Goal: Check status: Check status

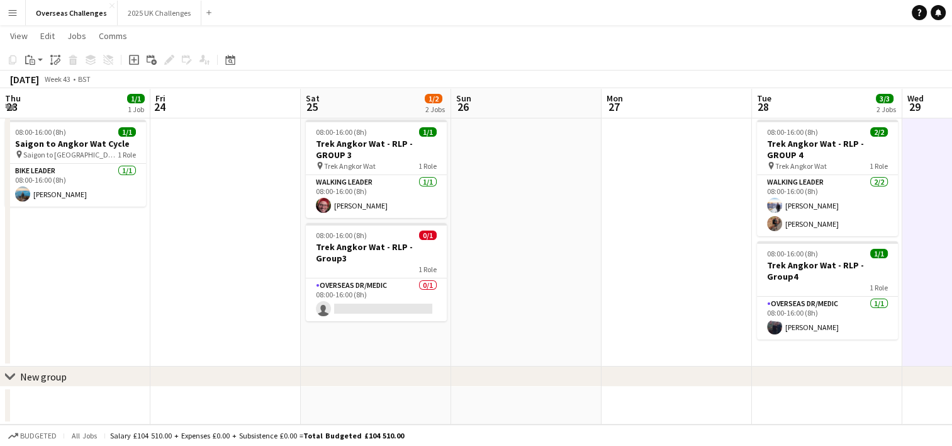
scroll to position [0, 312]
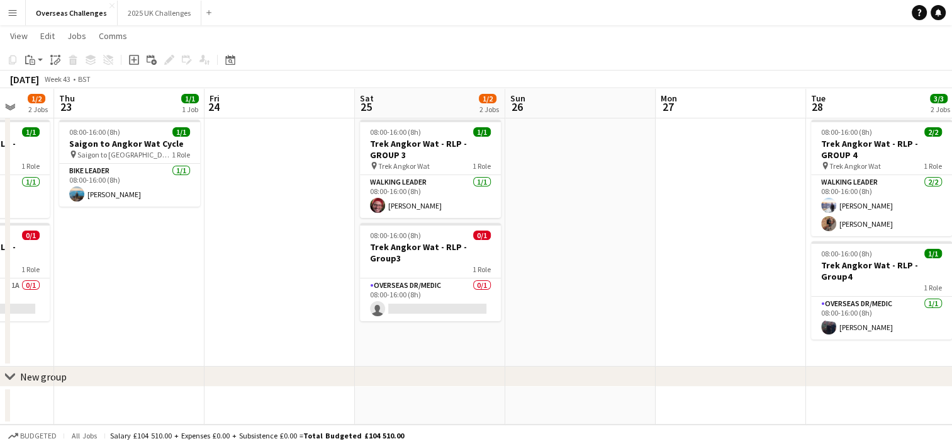
drag, startPoint x: 237, startPoint y: 232, endPoint x: 604, endPoint y: 232, distance: 367.5
click at [604, 232] on app-calendar-viewport "Mon 20 Tue 21 Wed 22 1/2 2 Jobs Thu 23 1/1 1 Job Fri 24 Sat 25 1/2 2 Jobs Sun 2…" at bounding box center [476, 224] width 952 height 402
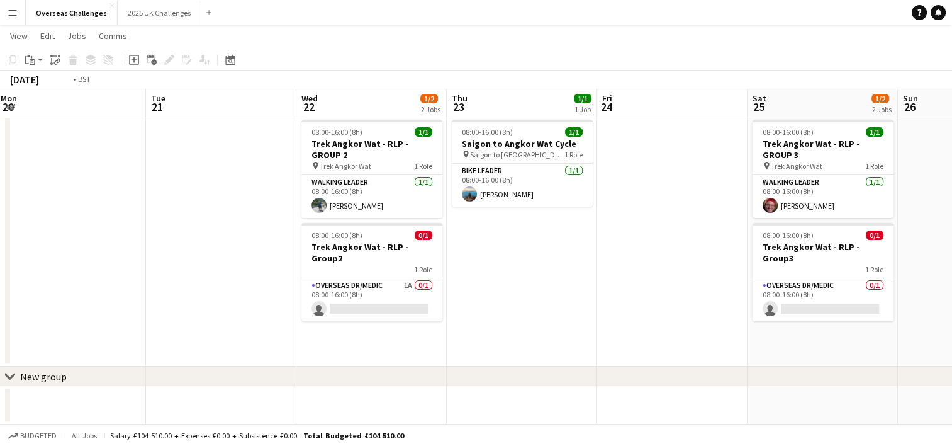
scroll to position [0, 310]
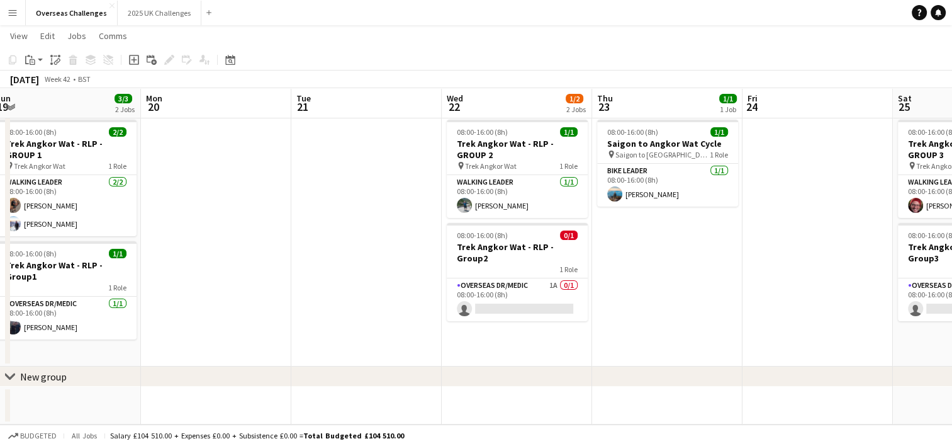
drag, startPoint x: 191, startPoint y: 294, endPoint x: 728, endPoint y: 293, distance: 536.2
click at [728, 293] on app-calendar-viewport "Fri 17 Sat 18 1/1 1 Job Sun 19 3/3 2 Jobs Mon 20 Tue 21 Wed 22 1/2 2 Jobs Thu 2…" at bounding box center [476, 224] width 952 height 402
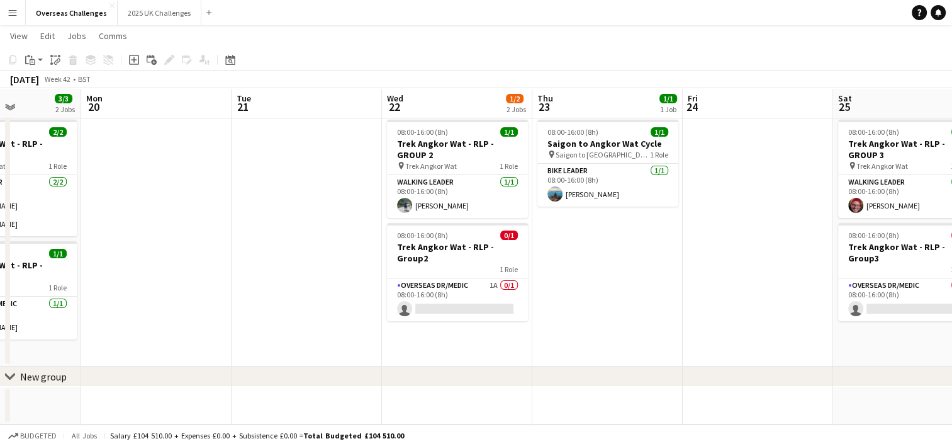
drag, startPoint x: 728, startPoint y: 293, endPoint x: 818, endPoint y: 293, distance: 90.6
click at [818, 293] on app-calendar-viewport "Fri 17 Sat 18 1/1 1 Job Sun 19 3/3 2 Jobs Mon 20 Tue 21 Wed 22 1/2 2 Jobs Thu 2…" at bounding box center [476, 224] width 952 height 402
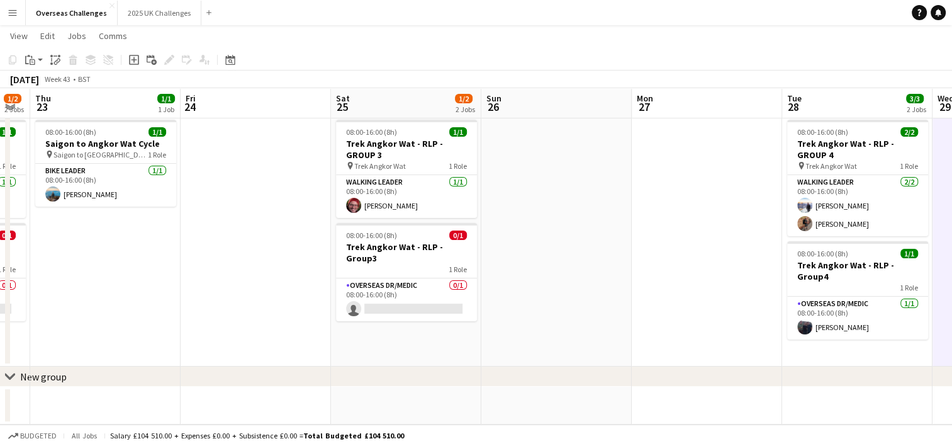
drag, startPoint x: 818, startPoint y: 293, endPoint x: 166, endPoint y: 292, distance: 652.6
click at [166, 292] on app-calendar-viewport "Mon 20 Tue 21 Wed 22 1/2 2 Jobs Thu 23 1/1 1 Job Fri 24 Sat 25 1/2 2 Jobs Sun 2…" at bounding box center [476, 224] width 952 height 402
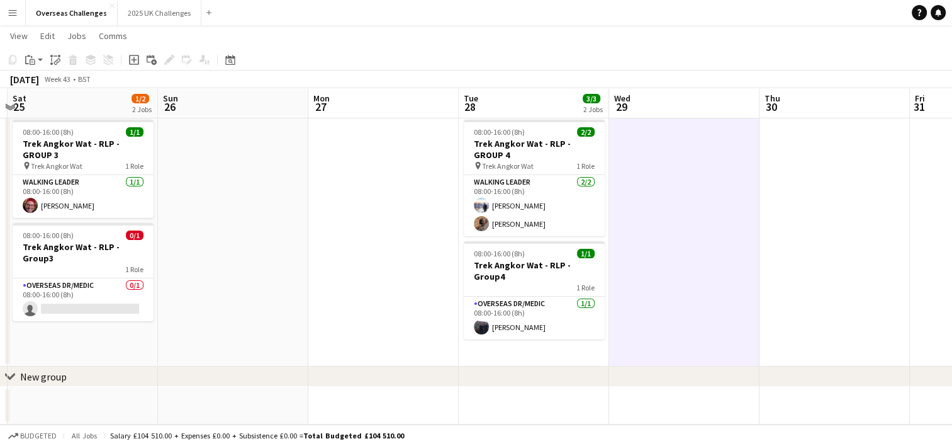
scroll to position [0, 346]
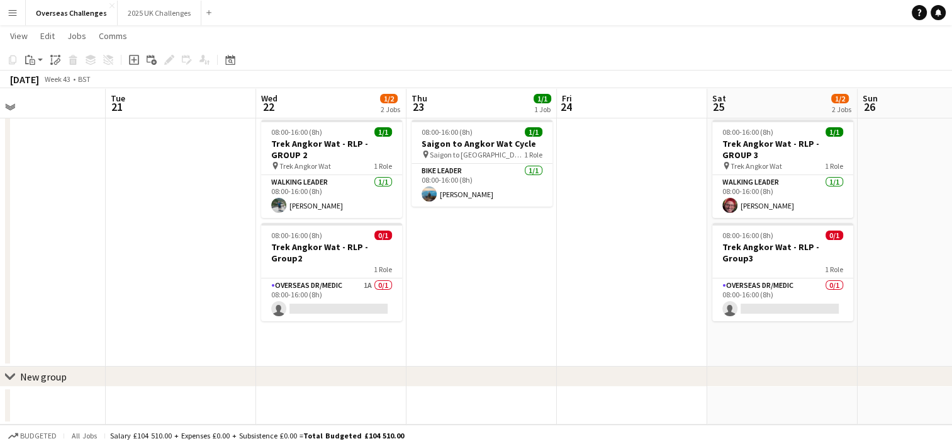
drag, startPoint x: 550, startPoint y: 290, endPoint x: 957, endPoint y: 274, distance: 406.9
click at [952, 274] on html "Menu Boards Boards Boards All jobs Status Workforce Workforce My Workforce Recr…" at bounding box center [476, 210] width 952 height 472
click at [345, 281] on app-card-role "Overseas Dr/Medic 1A 0/1 08:00-16:00 (8h) single-neutral-actions" at bounding box center [331, 299] width 141 height 43
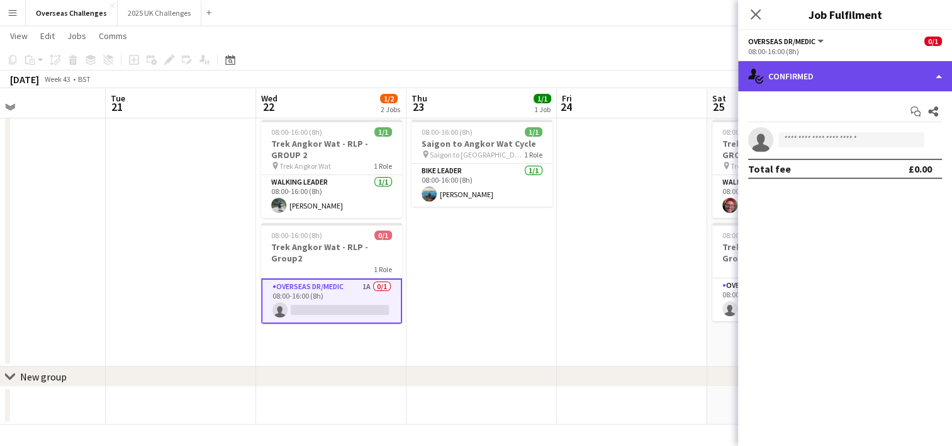
click at [856, 75] on div "single-neutral-actions-check-2 Confirmed" at bounding box center [845, 76] width 214 height 30
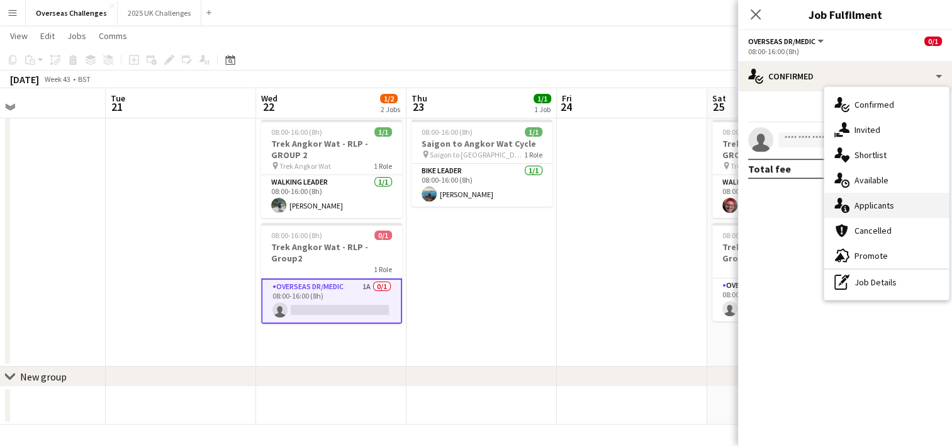
click at [877, 210] on div "single-neutral-actions-information Applicants" at bounding box center [886, 205] width 125 height 25
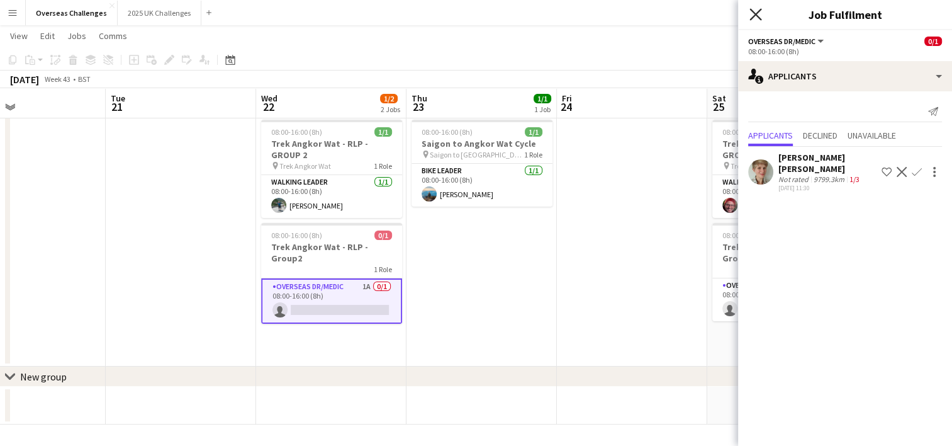
click at [756, 13] on icon at bounding box center [756, 14] width 12 height 12
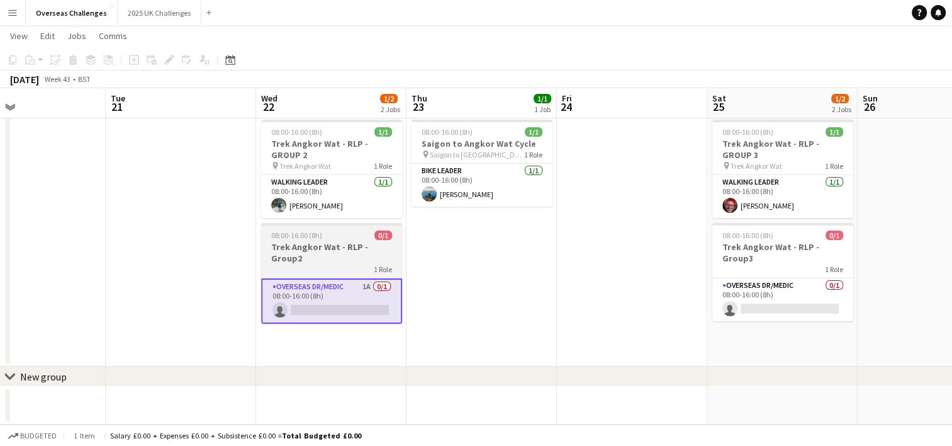
click at [320, 240] on app-job-card "08:00-16:00 (8h) 0/1 Trek Angkor Wat - RLP - Group2 1 Role Overseas Dr/Medic 1A…" at bounding box center [331, 273] width 141 height 101
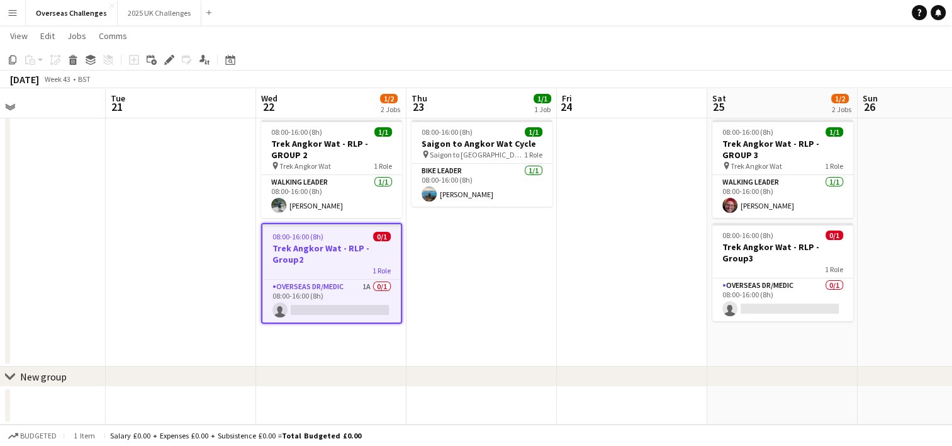
click at [532, 273] on app-date-cell "08:00-16:00 (8h) 1/1 Saigon to Angkor Wat Cycle pin Saigon to Angkor Wat 1 Role…" at bounding box center [482, 241] width 150 height 252
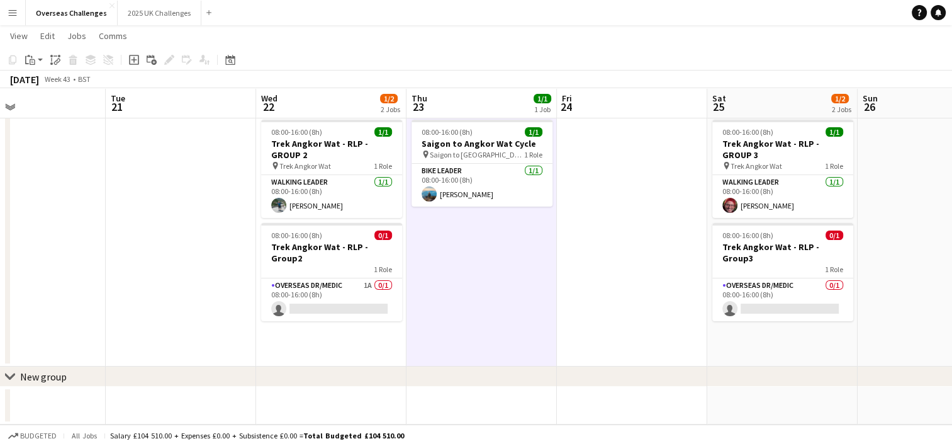
click at [373, 91] on app-board-header-date "Wed 22 1/2 2 Jobs" at bounding box center [331, 103] width 150 height 30
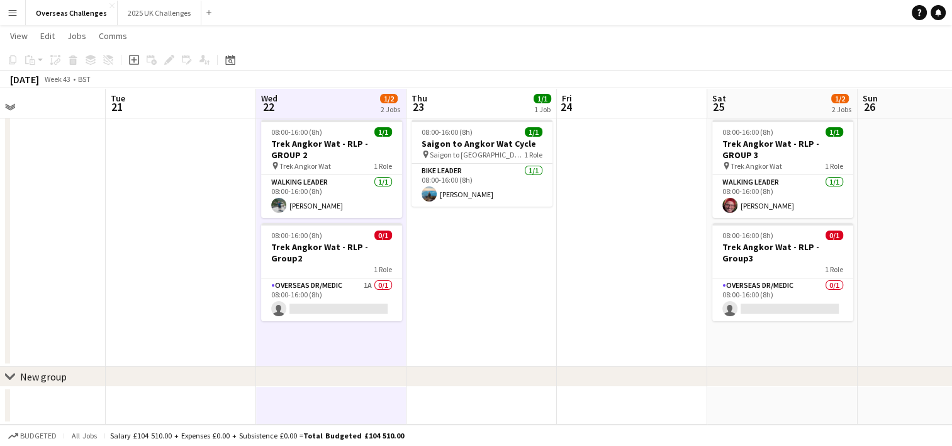
click at [391, 96] on span "1/2" at bounding box center [389, 98] width 18 height 9
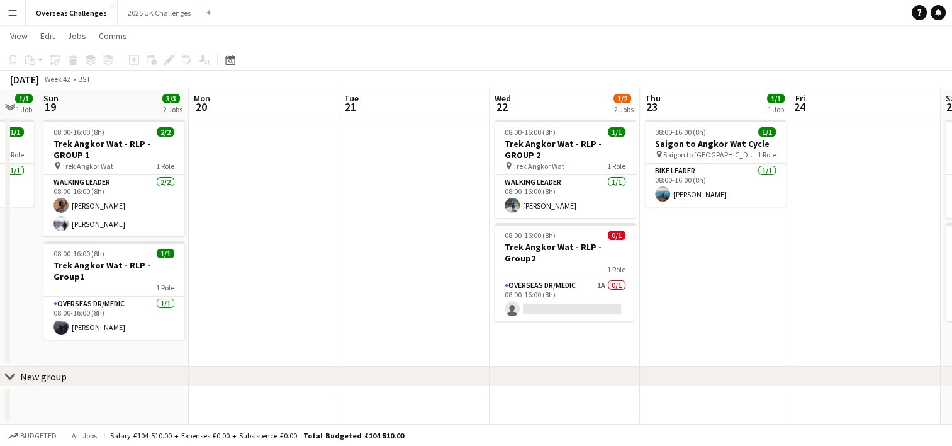
drag, startPoint x: 163, startPoint y: 303, endPoint x: 393, endPoint y: 291, distance: 230.7
click at [395, 291] on app-calendar-viewport "Thu 16 Fri 17 Sat 18 1/1 1 Job Sun 19 3/3 2 Jobs Mon 20 Tue 21 Wed 22 1/2 2 Job…" at bounding box center [476, 224] width 952 height 402
